Goal: Task Accomplishment & Management: Complete application form

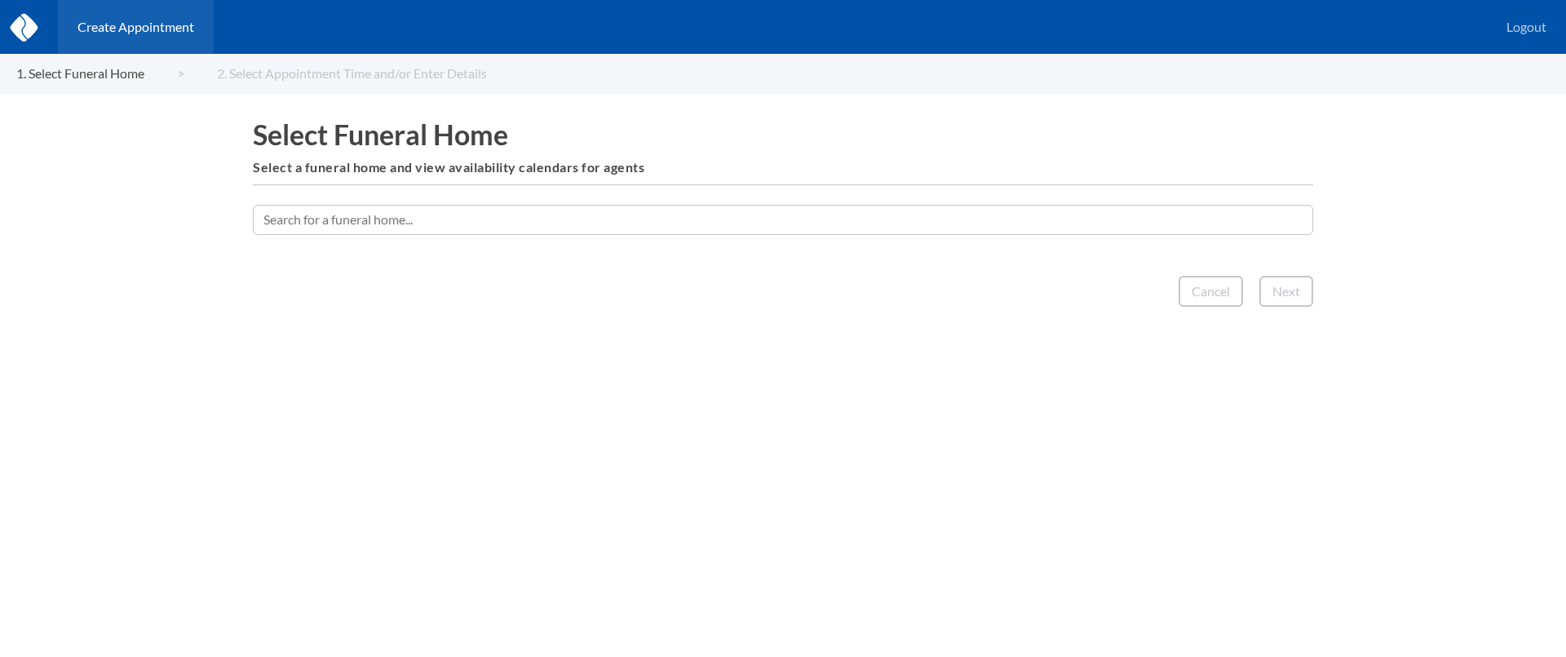
click at [658, 223] on input "text" at bounding box center [783, 219] width 1060 height 29
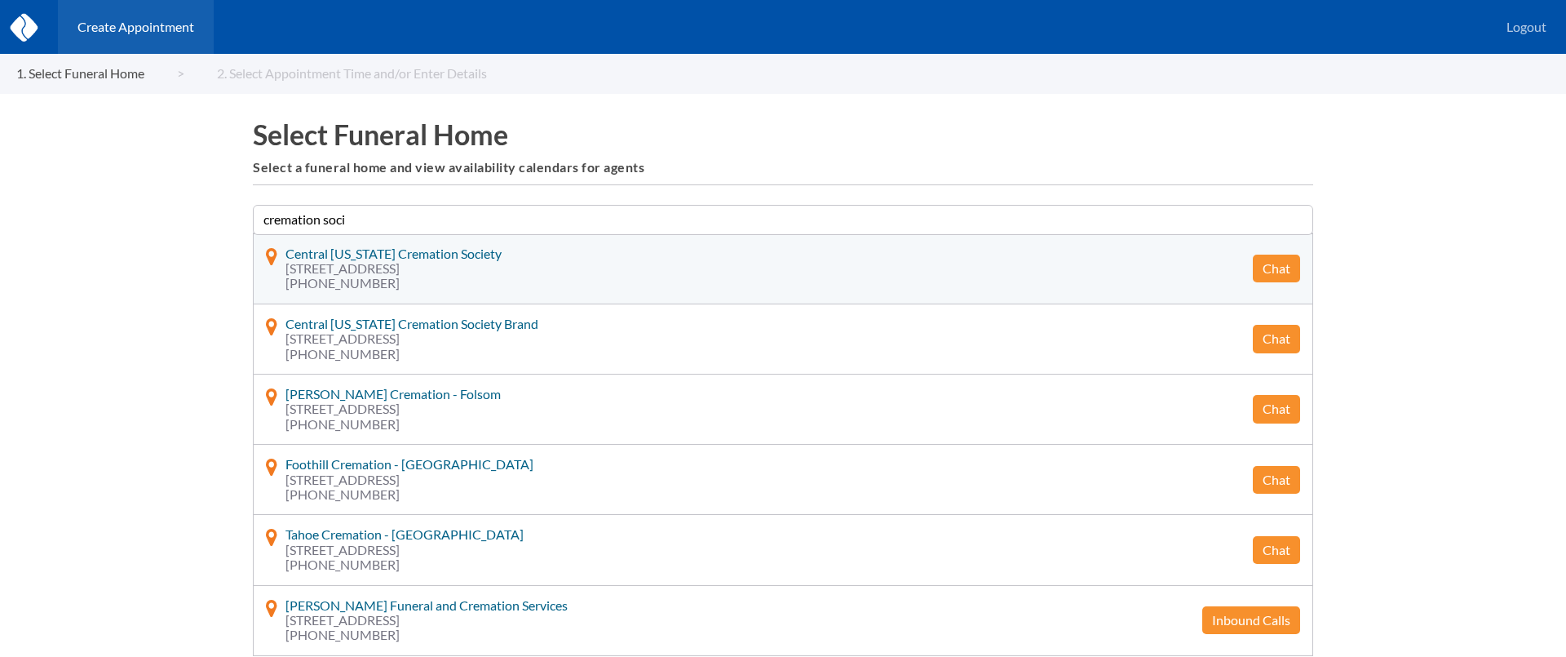
type input "cremation soci"
click at [1286, 273] on button "Chat" at bounding box center [1276, 268] width 47 height 28
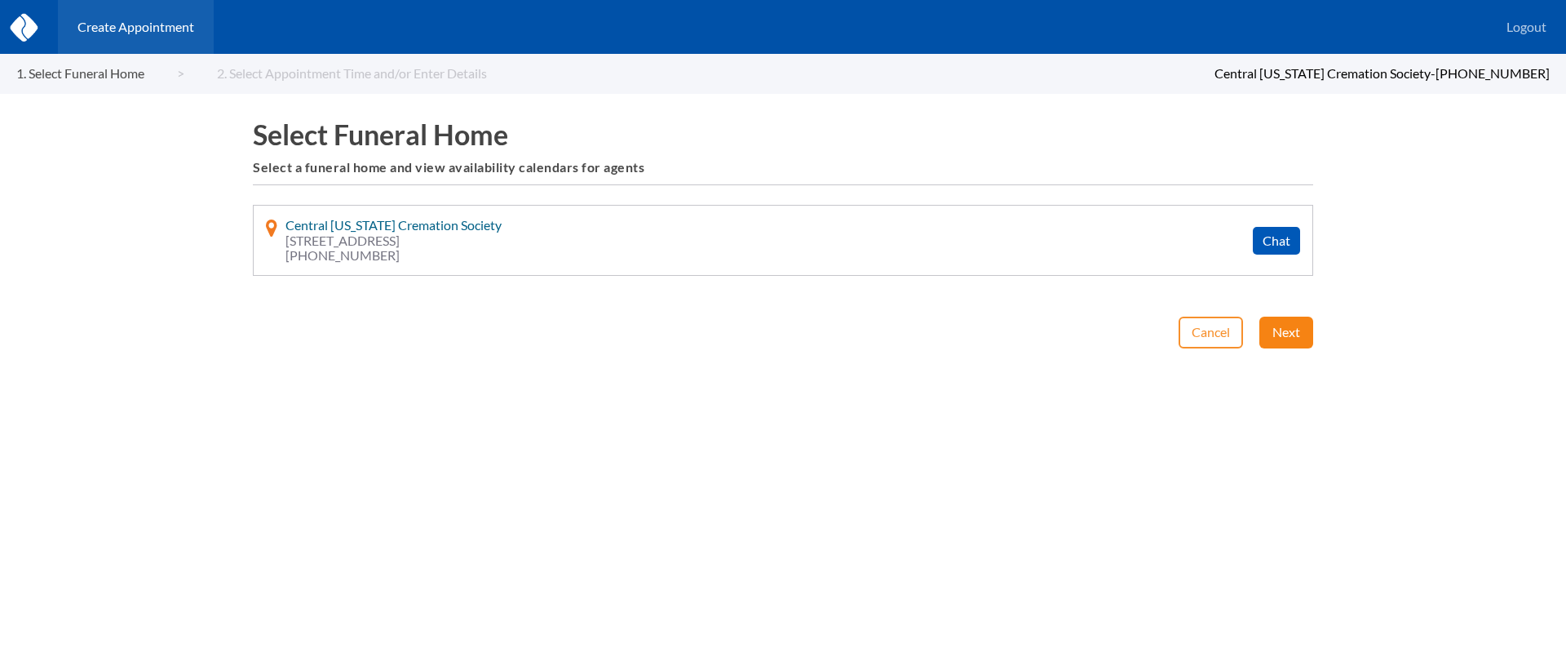
click at [1278, 320] on button "Next" at bounding box center [1286, 331] width 54 height 31
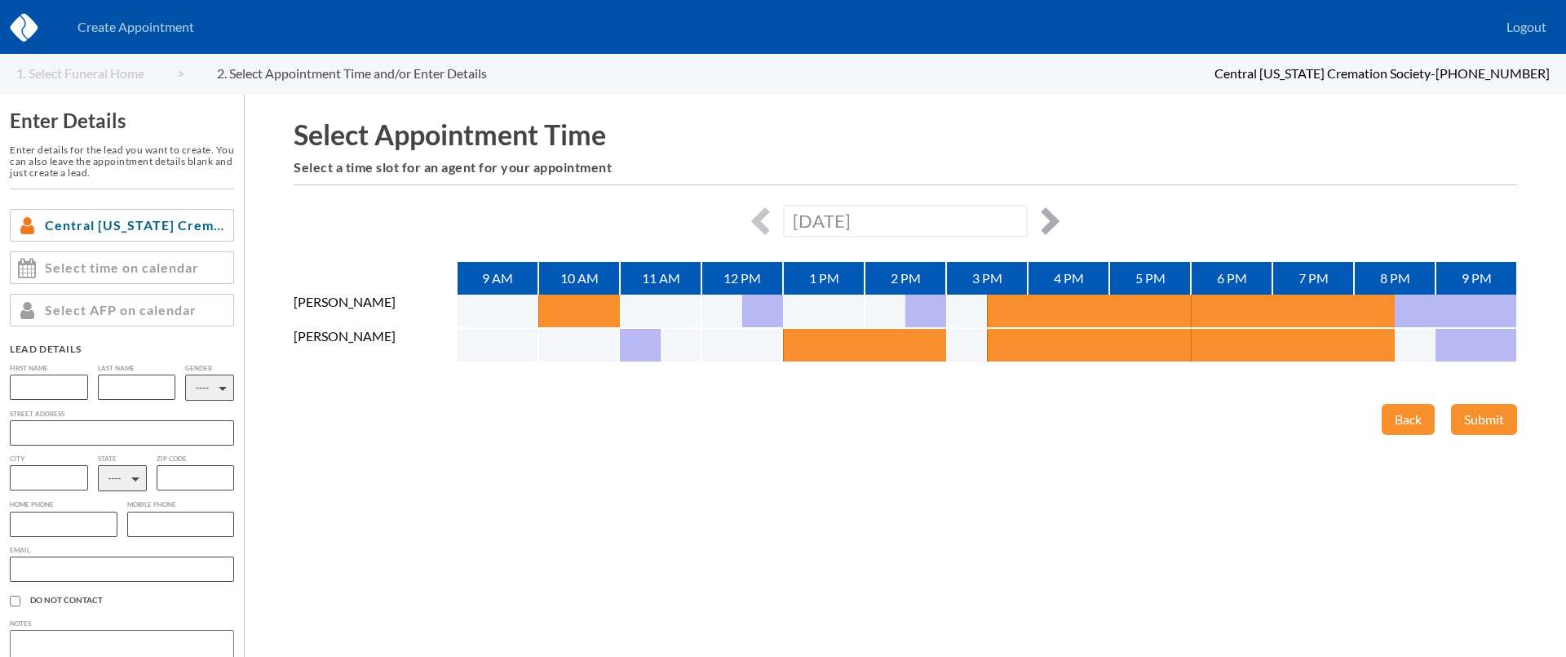
click at [1049, 215] on button "button" at bounding box center [1046, 221] width 28 height 28
type input "Thu, August 21st, 2025"
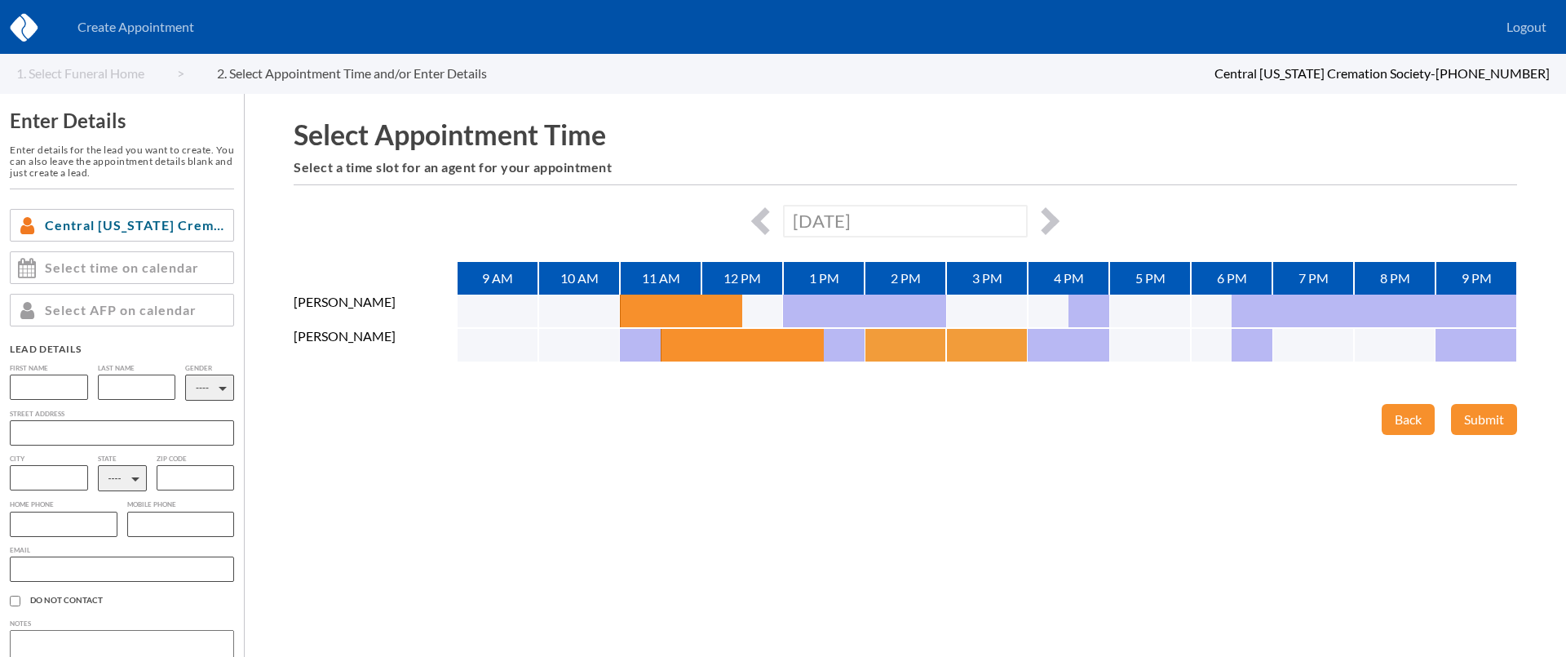
click at [899, 343] on button "button" at bounding box center [885, 345] width 41 height 33
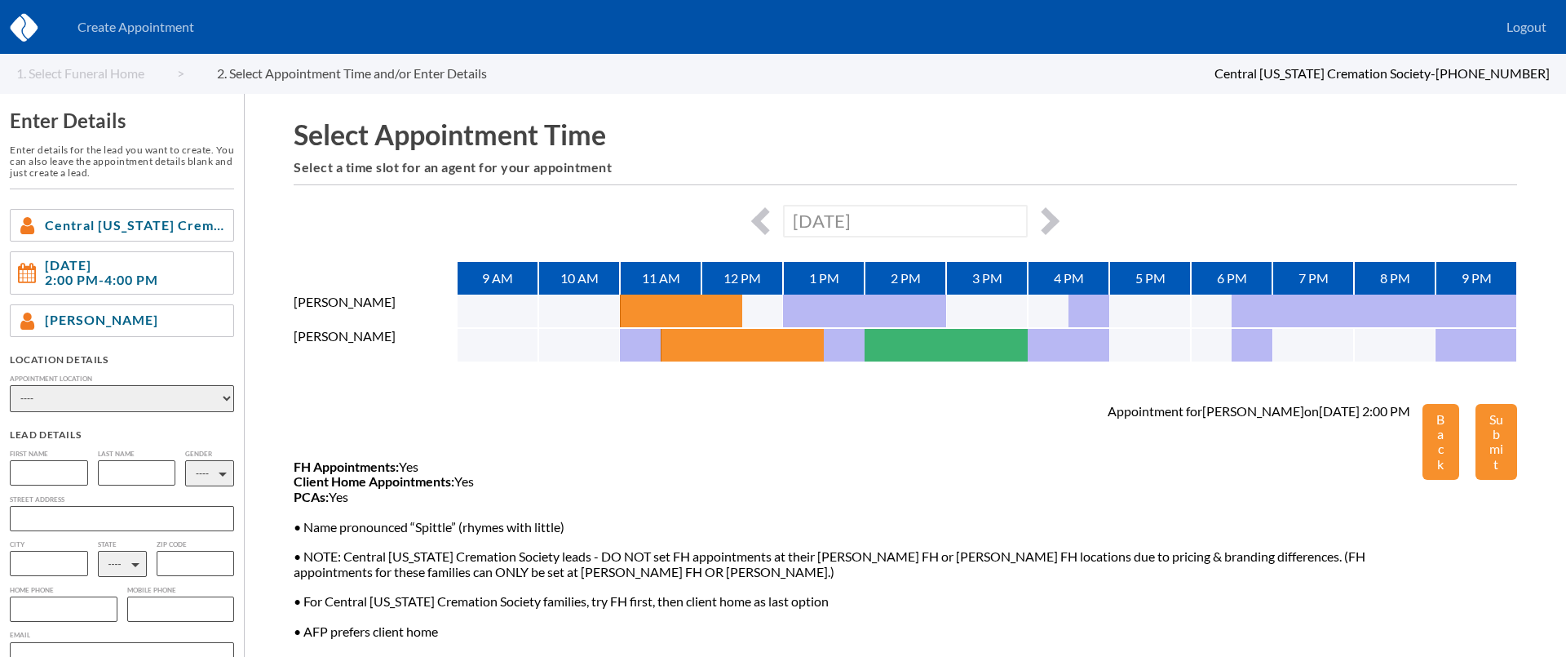
click at [153, 396] on select "---- Phone Consultation Hetrick-Bitner Funeral Home Inc Neumyer Funeral Home Je…" at bounding box center [122, 398] width 224 height 27
select select "c43e5580-3cad-e811-9b8d-00188b3fb15c"
click at [10, 385] on select "---- Phone Consultation Hetrick-Bitner Funeral Home Inc Neumyer Funeral Home Je…" at bounding box center [122, 398] width 224 height 27
click at [27, 476] on input "text" at bounding box center [49, 472] width 78 height 25
type input "Dennis"
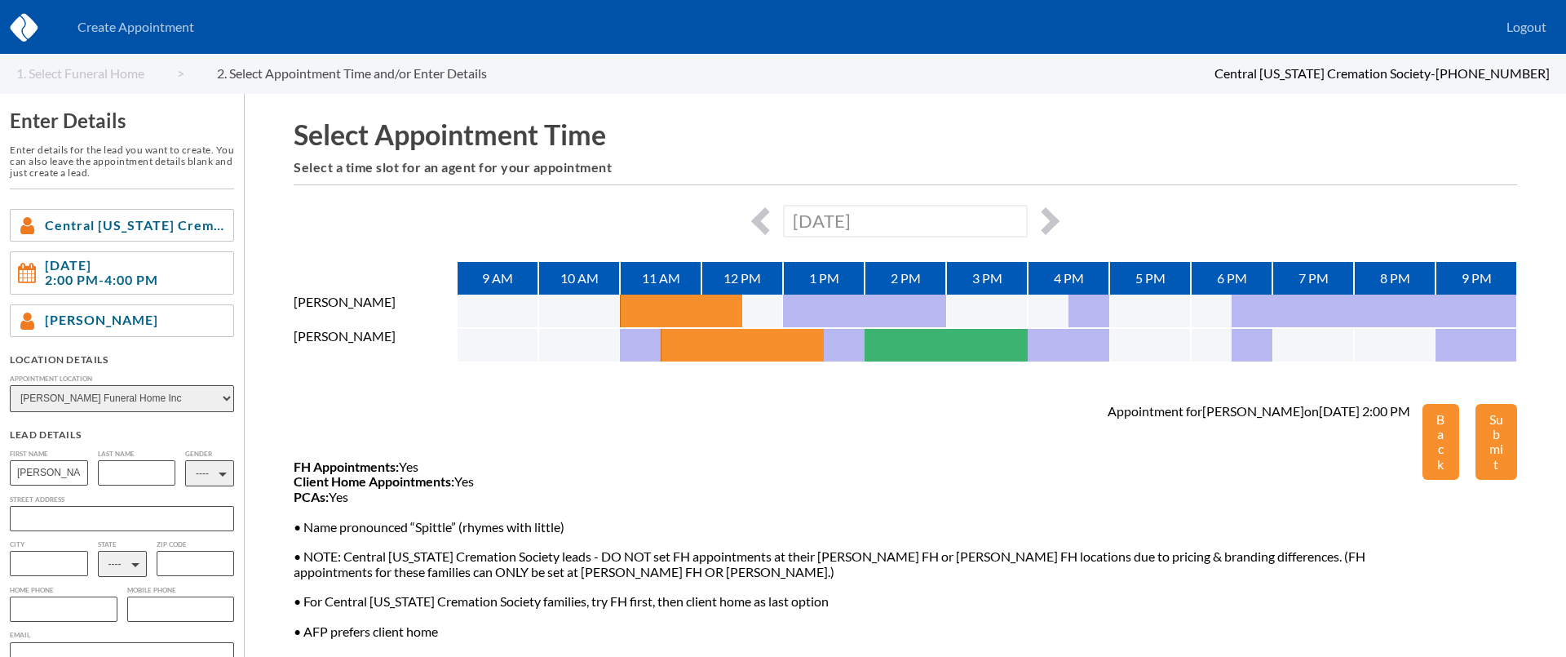
click at [126, 475] on input "text" at bounding box center [137, 472] width 78 height 25
type input "Umberger"
click at [40, 619] on input "text" at bounding box center [64, 608] width 108 height 25
paste input "717-635-0162"
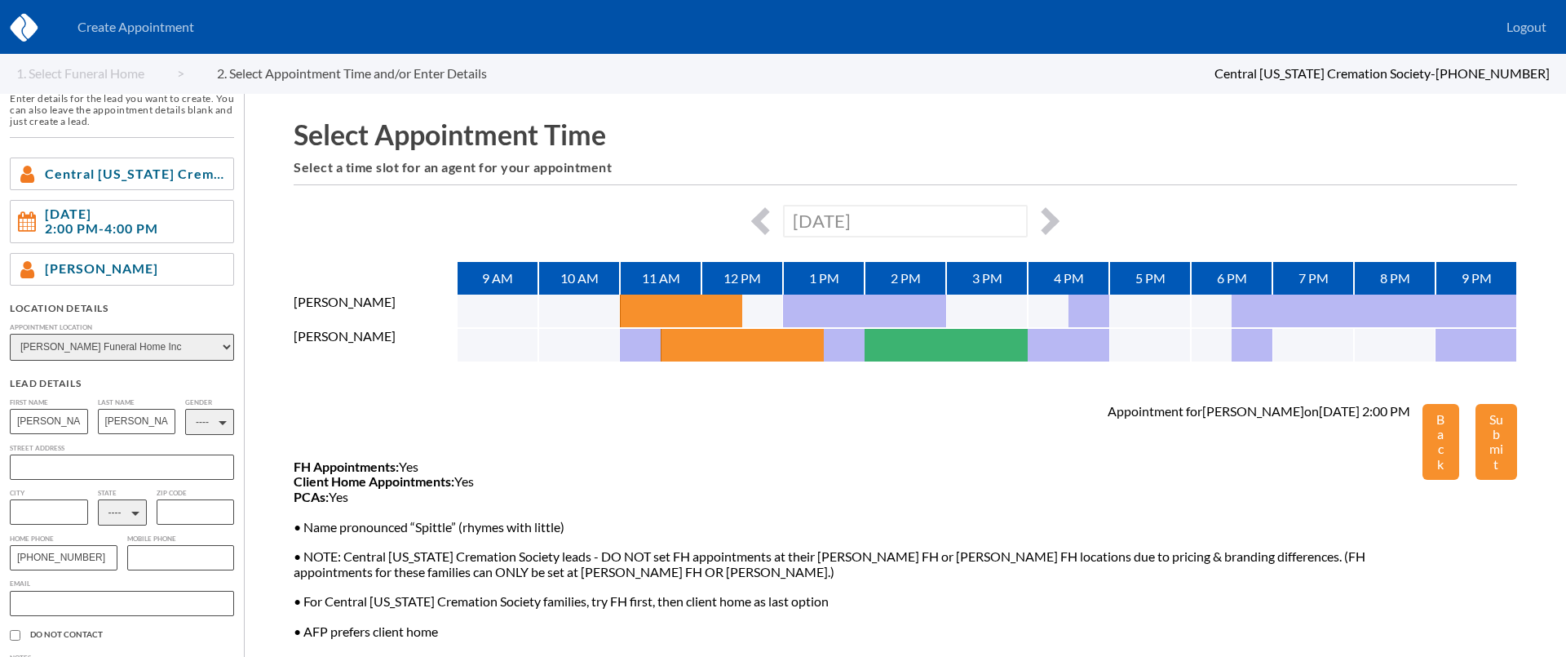
scroll to position [66, 0]
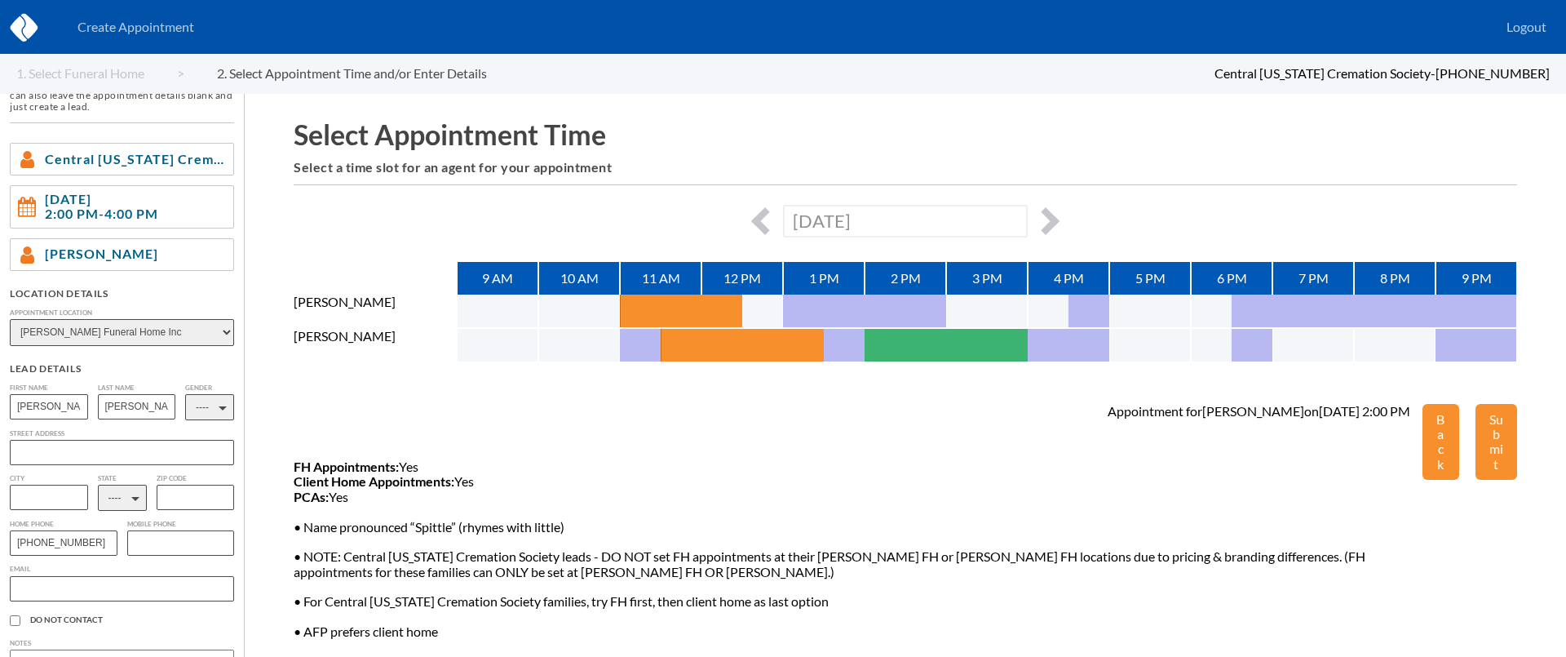
type input "717-635-0162"
click at [126, 507] on select "---- AL AK AZ AR CA CO CT DE DC FL GA GU HI ID IL IN IA KS KY LA ME MD MA MI MN…" at bounding box center [122, 498] width 49 height 26
select select "PA"
click at [98, 487] on select "---- AL AK AZ AR CA CO CT DE DC FL GA GU HI ID IL IN IA KS KY LA ME MD MA MI MN…" at bounding box center [122, 498] width 49 height 26
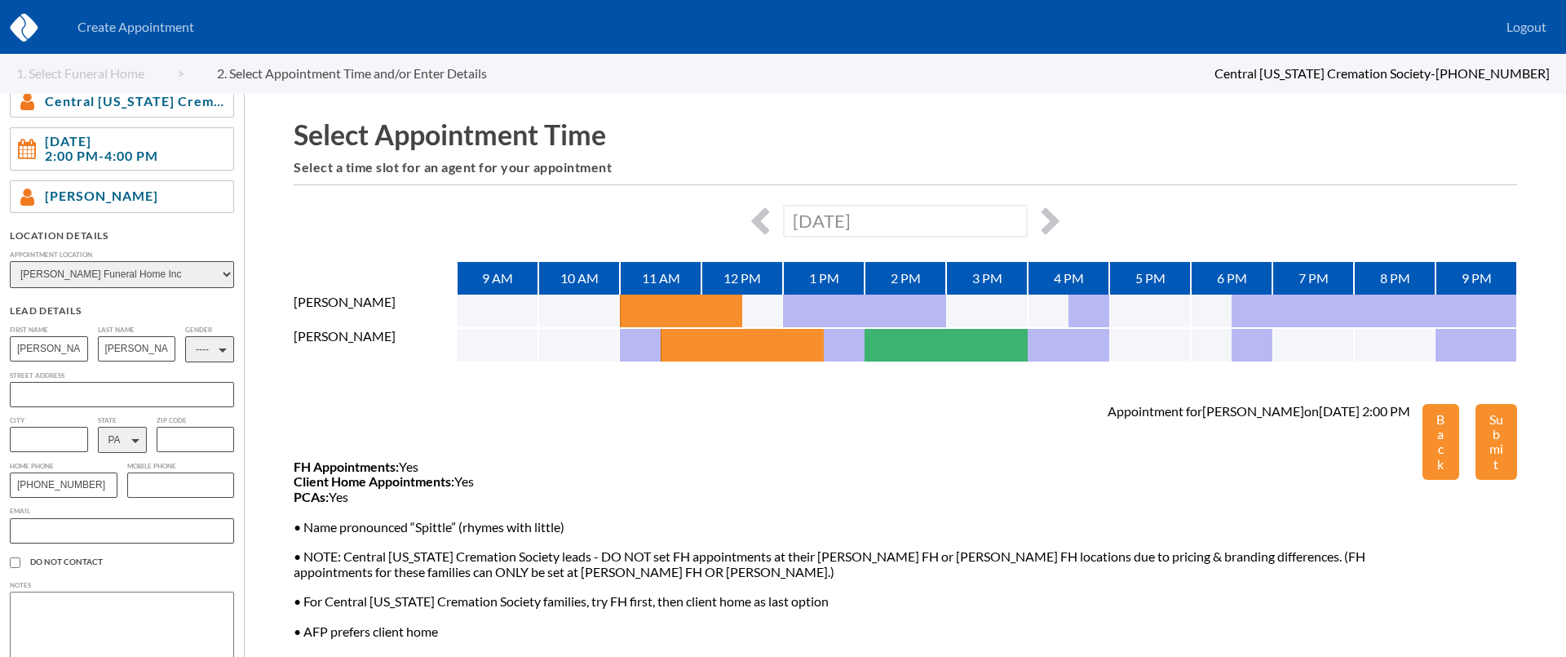
scroll to position [170, 0]
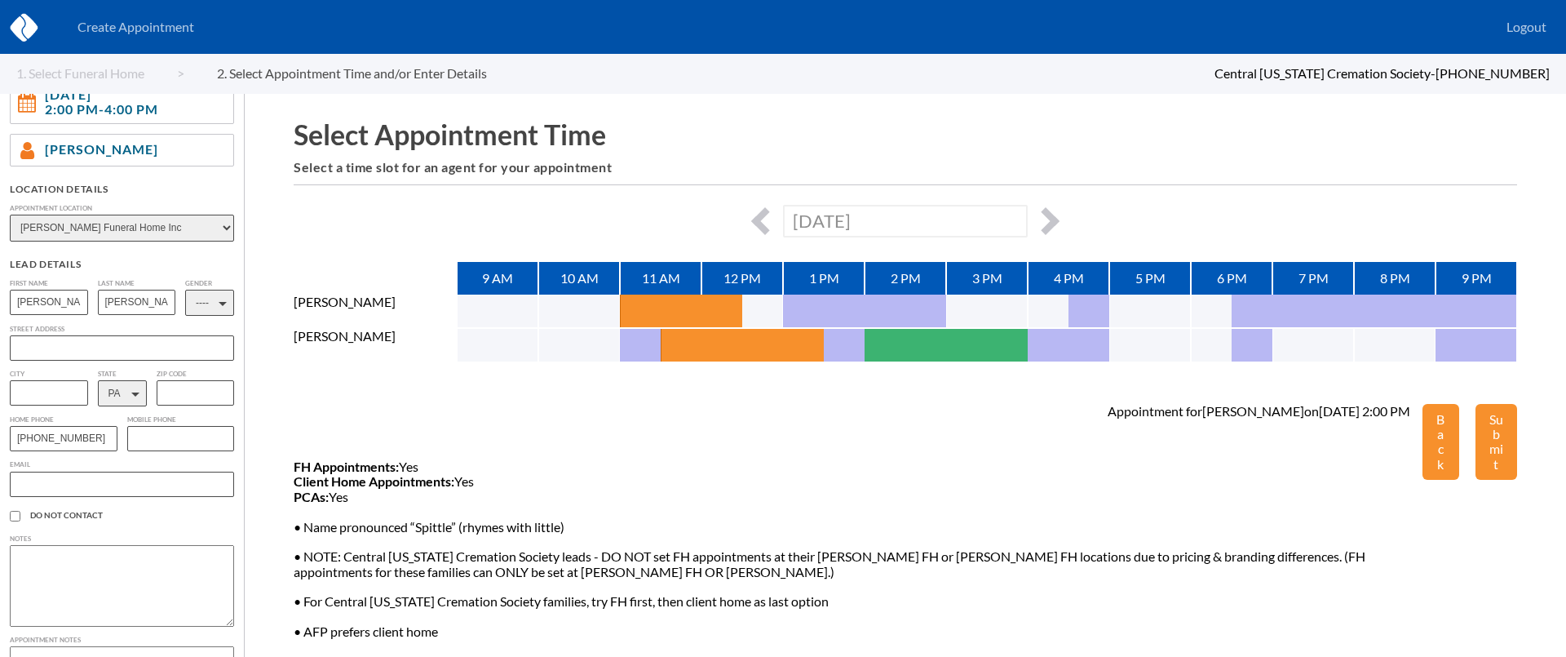
click at [132, 489] on input "text" at bounding box center [122, 483] width 224 height 25
paste input "dlumberg78@gmail.com"
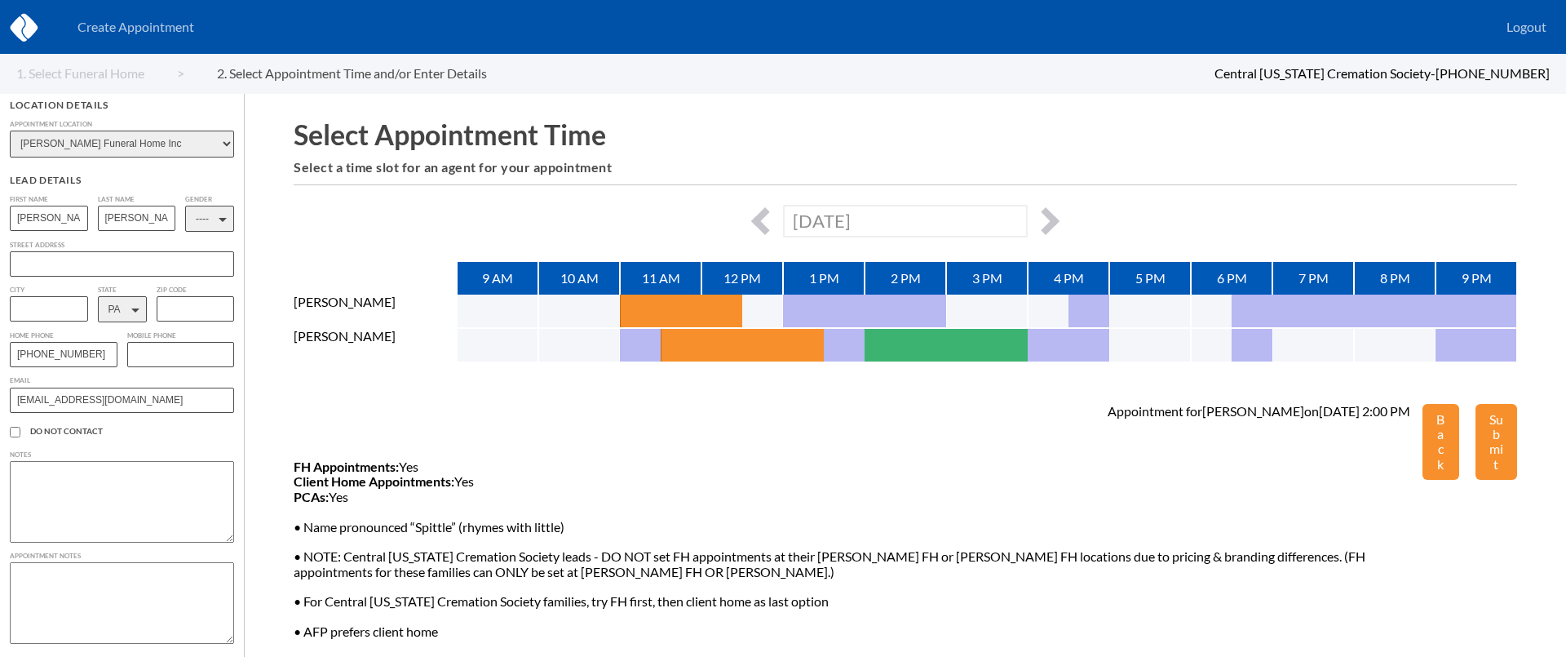
scroll to position [262, 0]
type input "dlumberg78@gmail.com"
click at [46, 573] on textarea at bounding box center [122, 601] width 224 height 82
paste textarea "I am retiring and I was thinking about carrying life insurance into retirement …"
click at [38, 573] on textarea "I am retiring and I was thinking about carrying life insurance into retirement …" at bounding box center [122, 601] width 224 height 82
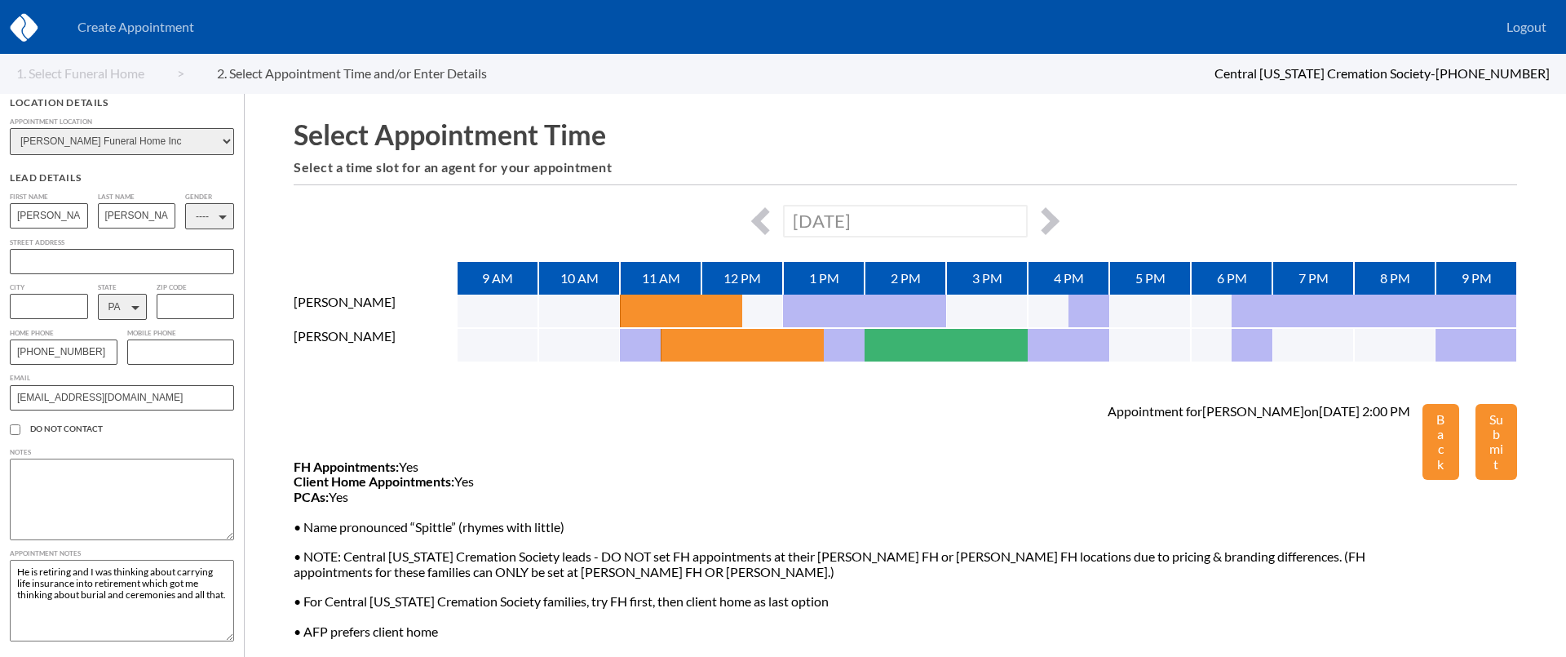
click at [95, 577] on textarea "He is retiring and I was thinking about carrying life insurance into retirement…" at bounding box center [122, 601] width 224 height 82
click at [199, 587] on textarea "He is retiring and he was thinking about carrying life insurance into retiremen…" at bounding box center [122, 601] width 224 height 82
click at [228, 594] on textarea "He is retiring and he was thinking about carrying life insurance into retiremen…" at bounding box center [122, 601] width 224 height 82
type textarea "He is retiring and he was thinking about carrying life insurance into retiremen…"
click at [1499, 453] on button "Submit" at bounding box center [1497, 442] width 42 height 77
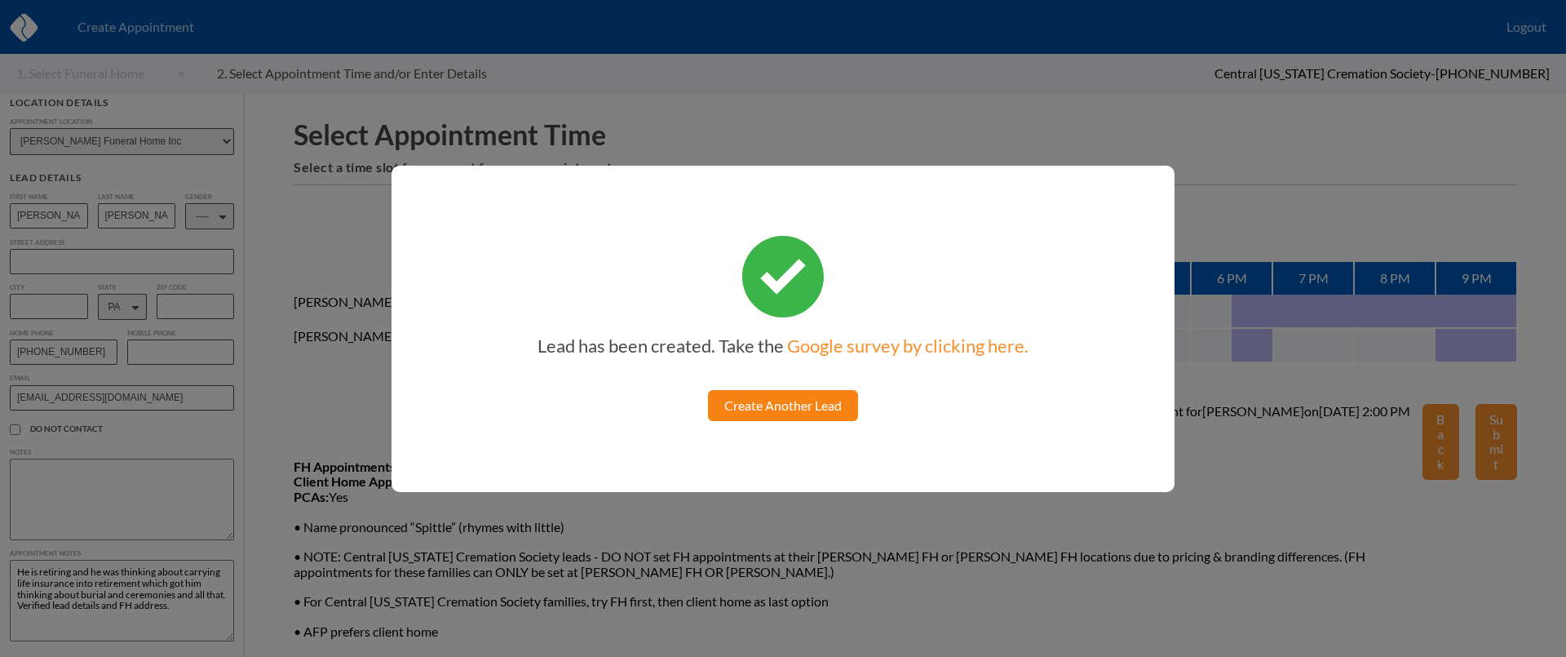
click at [789, 412] on link "Create Another Lead" at bounding box center [783, 405] width 150 height 31
